Goal: Navigation & Orientation: Find specific page/section

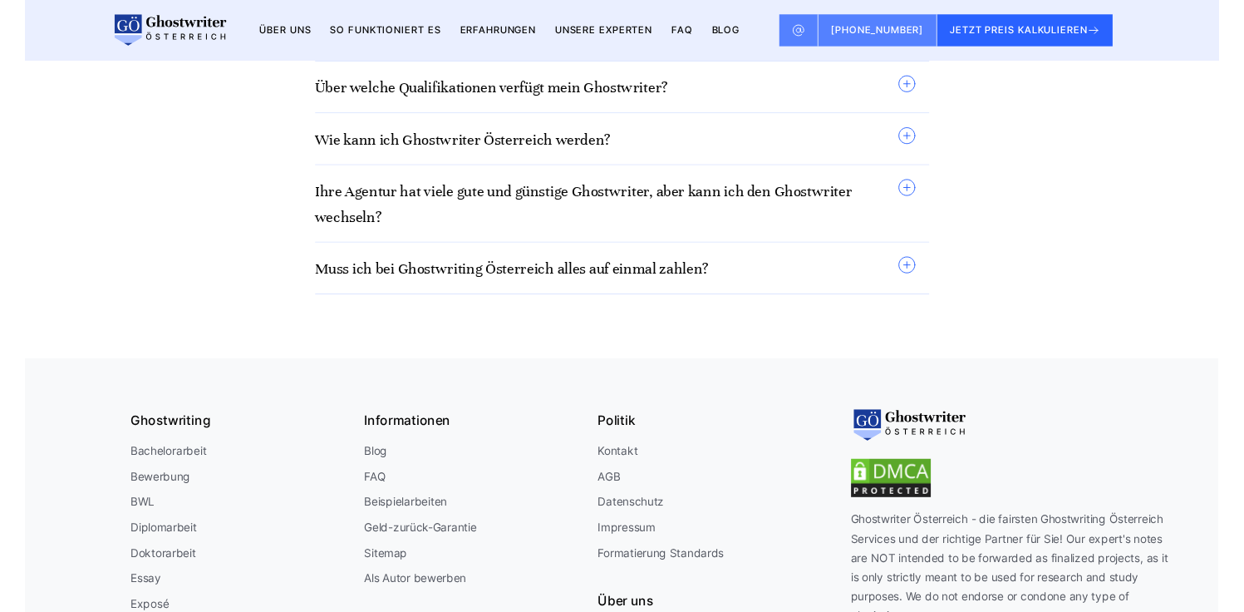
scroll to position [14550, 0]
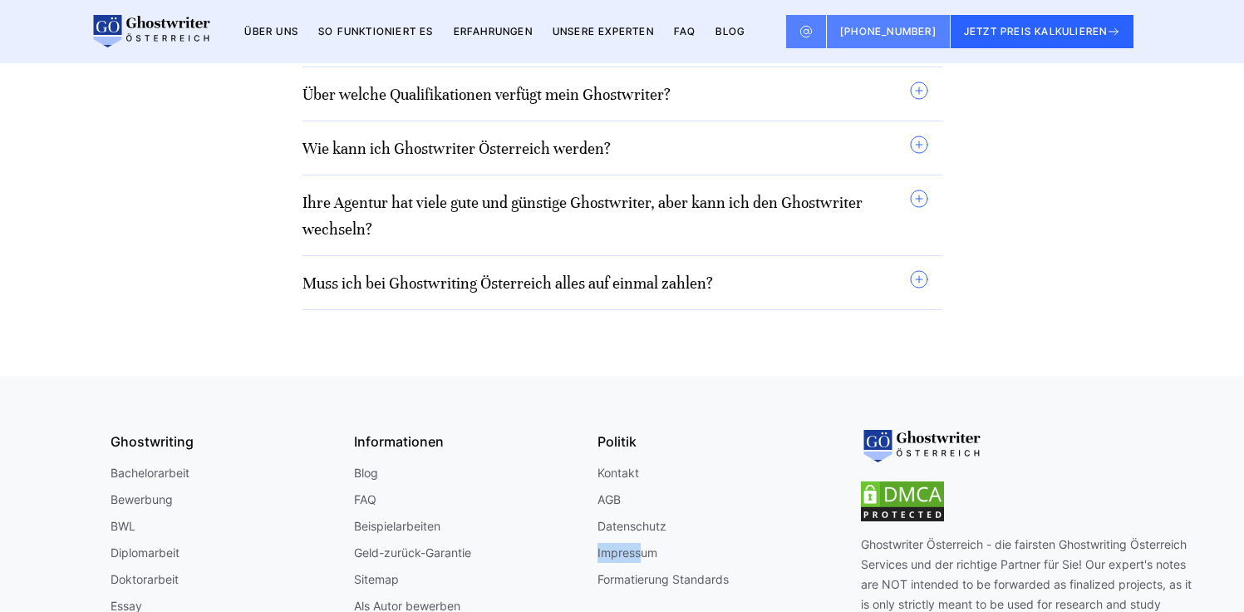
click at [616, 543] on link "Impressum" at bounding box center [627, 553] width 60 height 20
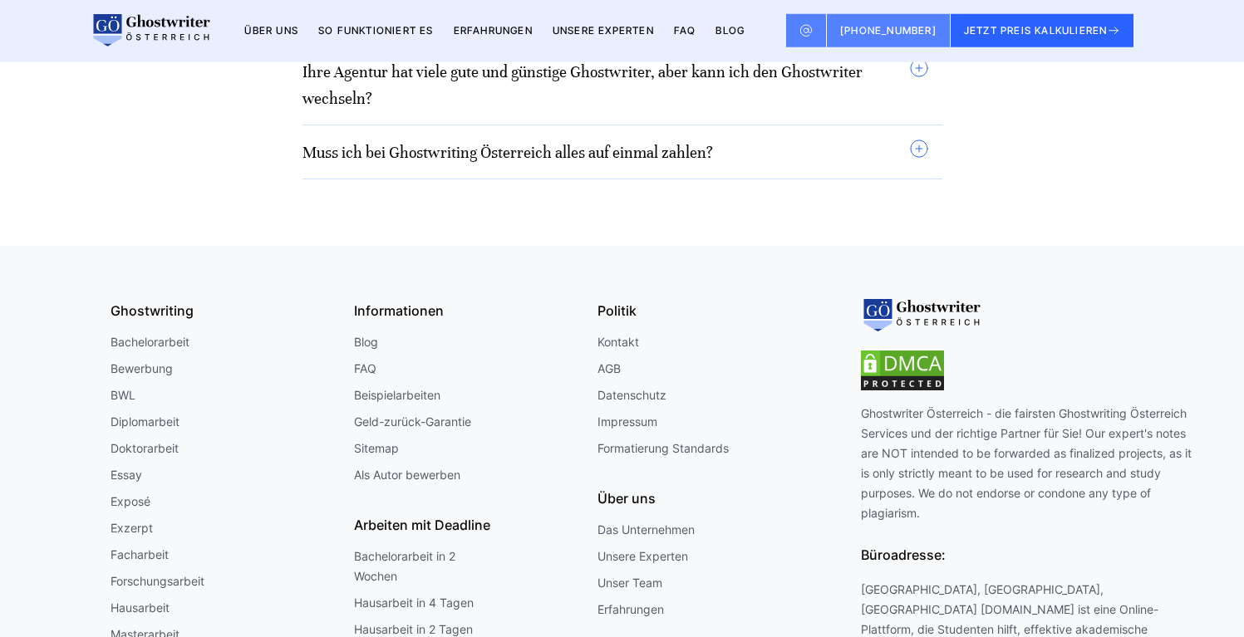
scroll to position [14699, 0]
click at [623, 414] on link "Impressum" at bounding box center [627, 424] width 60 height 20
